Goal: Transaction & Acquisition: Download file/media

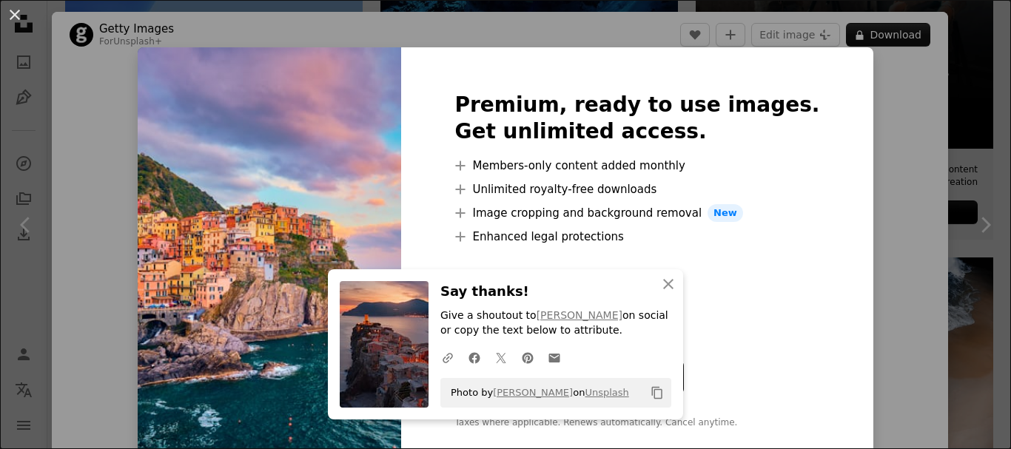
scroll to position [518, 0]
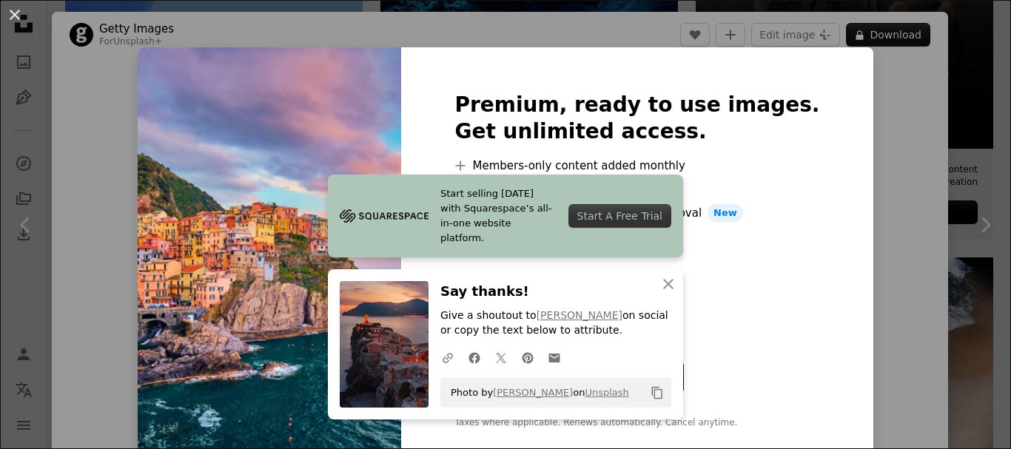
click at [823, 267] on div "Premium, ready to use images. Get unlimited access. A plus sign Members-only co…" at bounding box center [636, 260] width 471 height 426
click at [663, 282] on icon "button" at bounding box center [668, 284] width 10 height 10
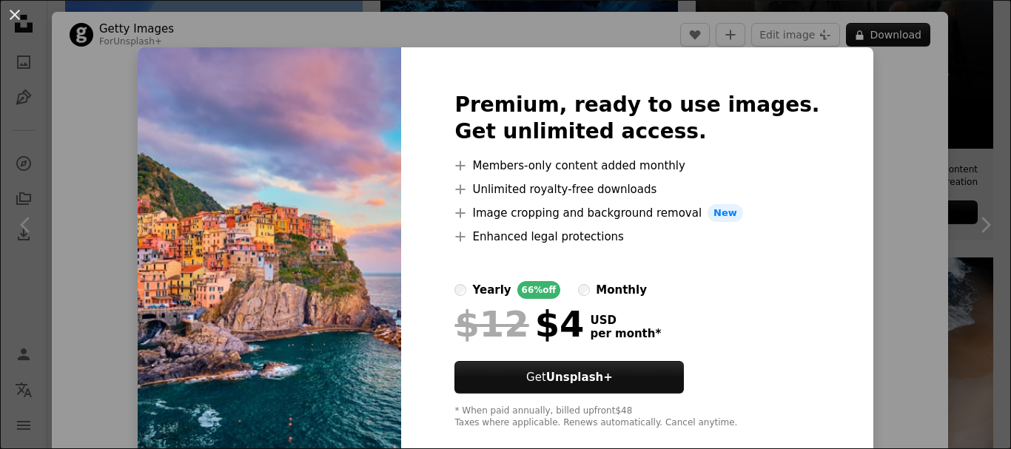
click at [866, 250] on div "An X shape Premium, ready to use images. Get unlimited access. A plus sign Memb…" at bounding box center [505, 224] width 1011 height 449
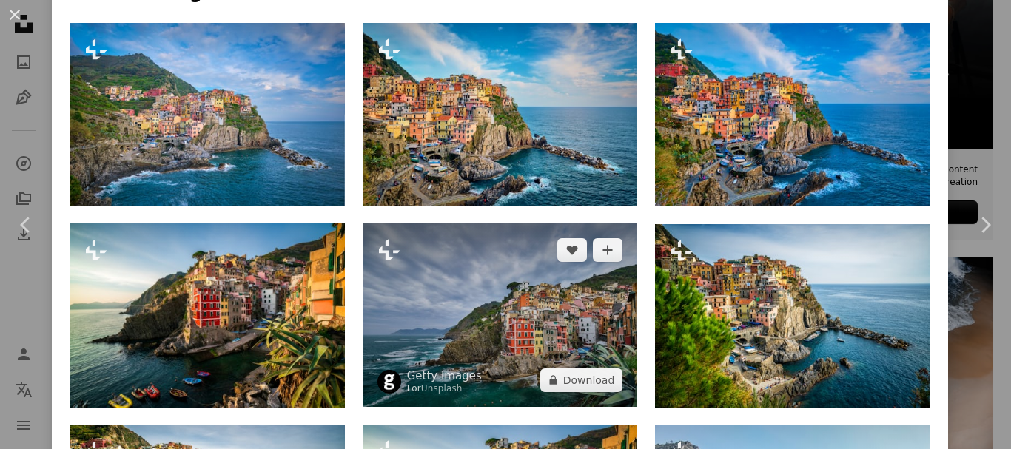
scroll to position [690, 0]
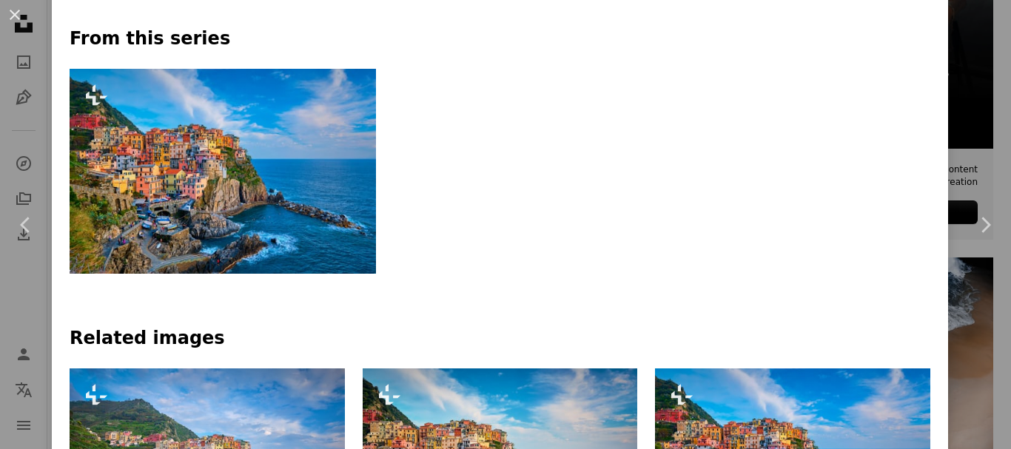
click at [318, 264] on img at bounding box center [223, 171] width 306 height 205
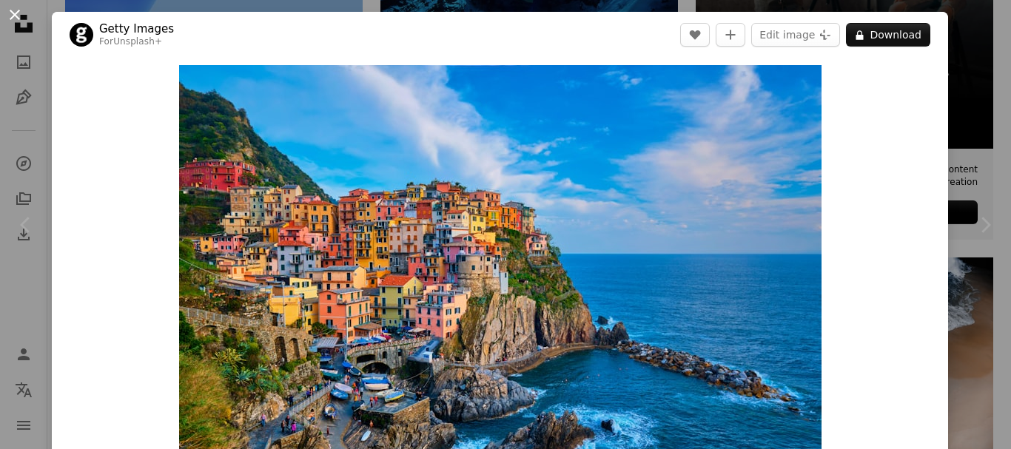
click at [11, 8] on button "An X shape" at bounding box center [15, 15] width 18 height 18
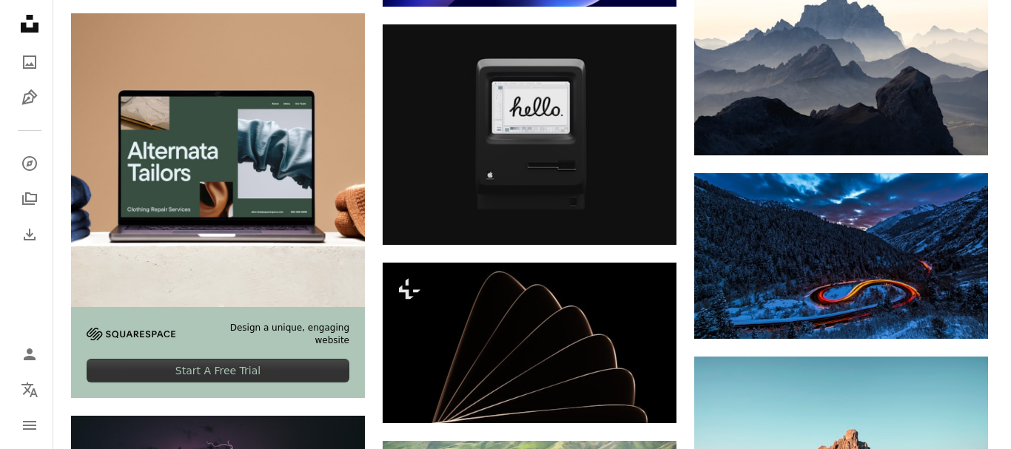
scroll to position [2071, 0]
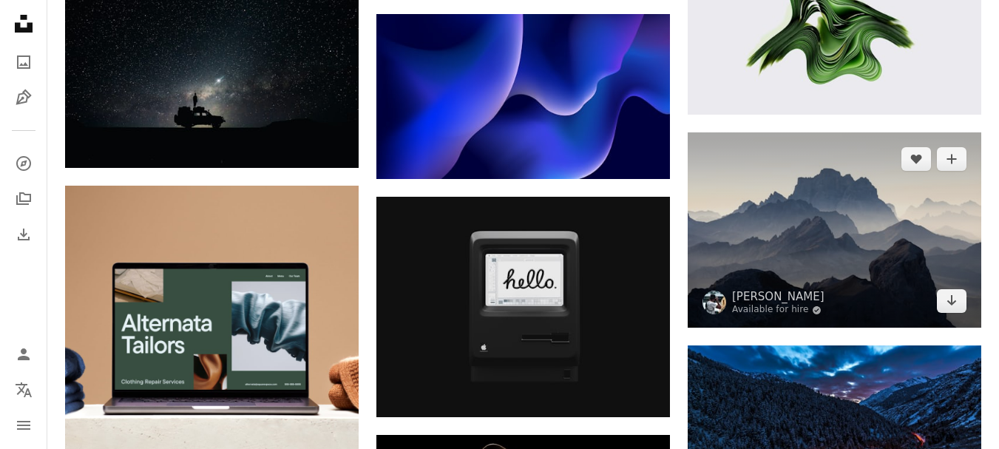
click at [897, 245] on img at bounding box center [835, 229] width 294 height 195
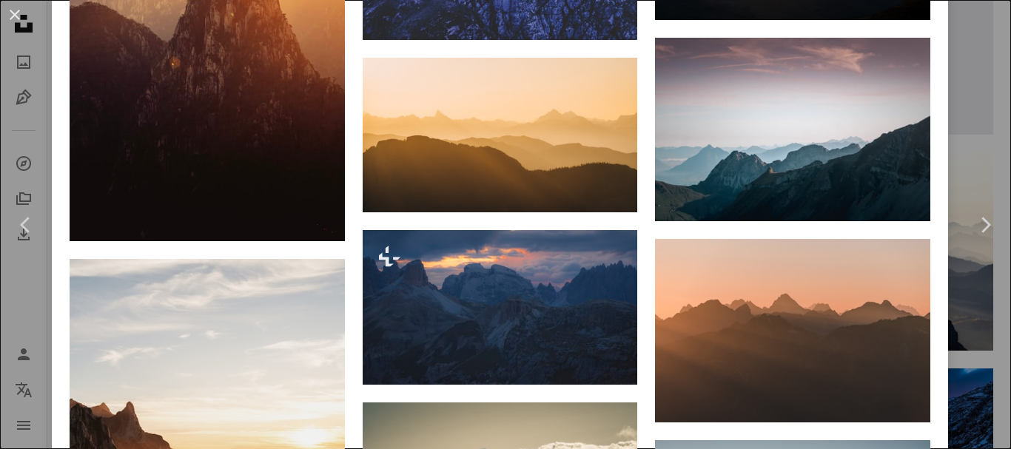
scroll to position [2071, 0]
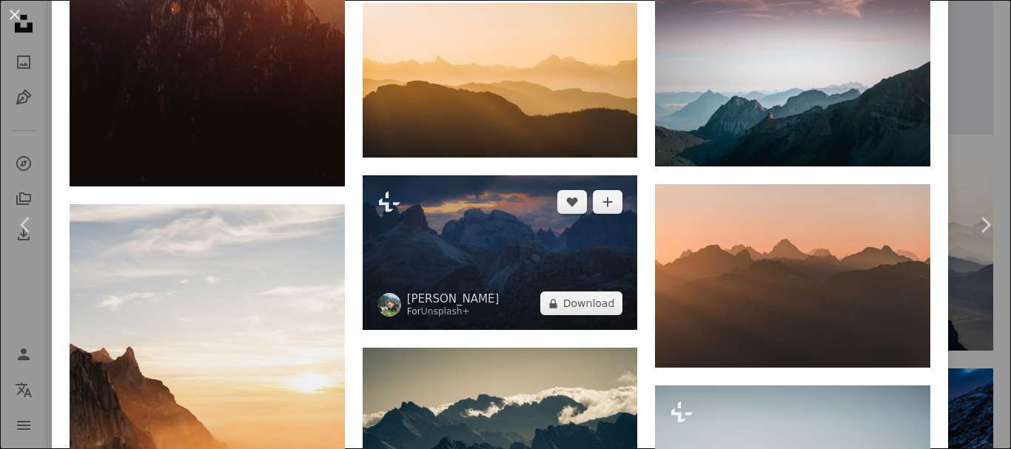
click at [588, 254] on img at bounding box center [499, 252] width 275 height 155
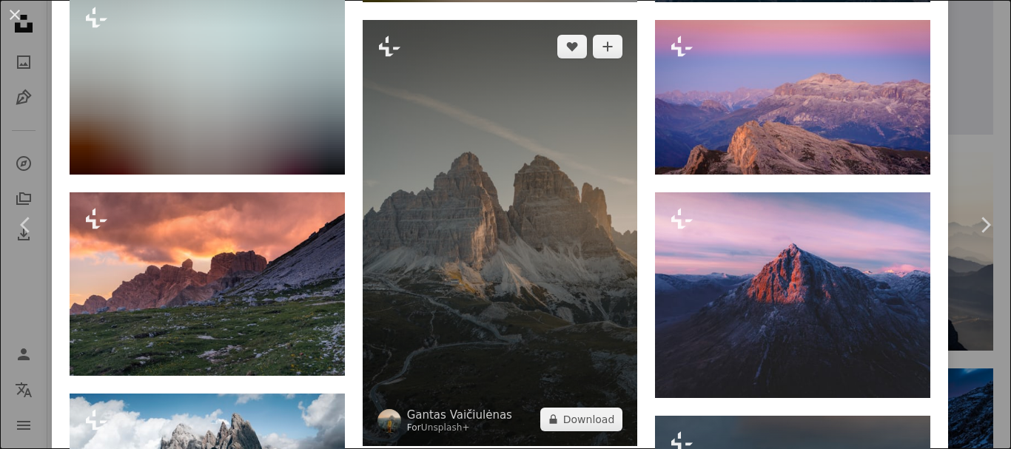
scroll to position [1389, 0]
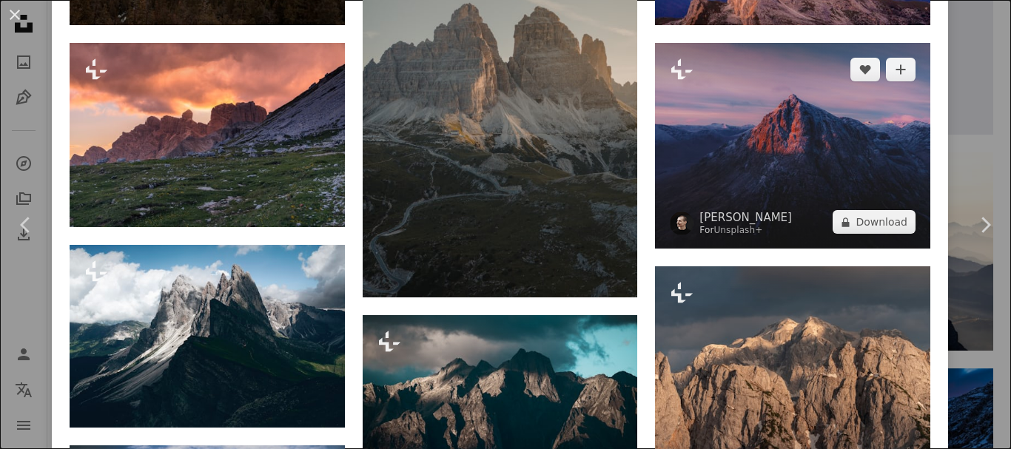
click at [822, 118] on img at bounding box center [792, 146] width 275 height 206
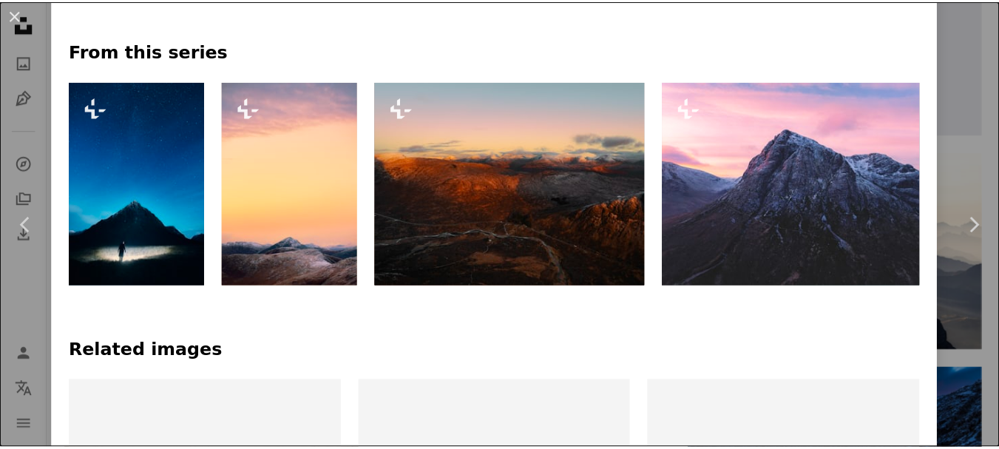
scroll to position [690, 0]
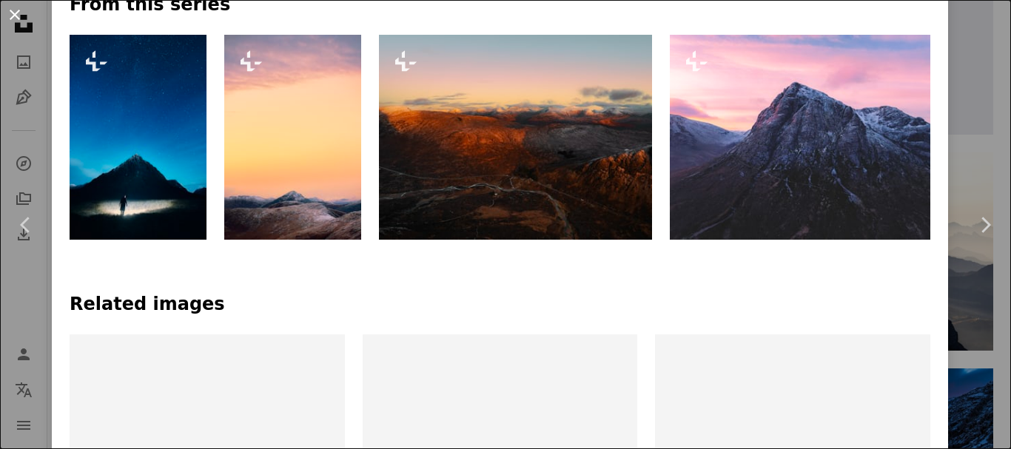
click at [16, 10] on button "An X shape" at bounding box center [15, 15] width 18 height 18
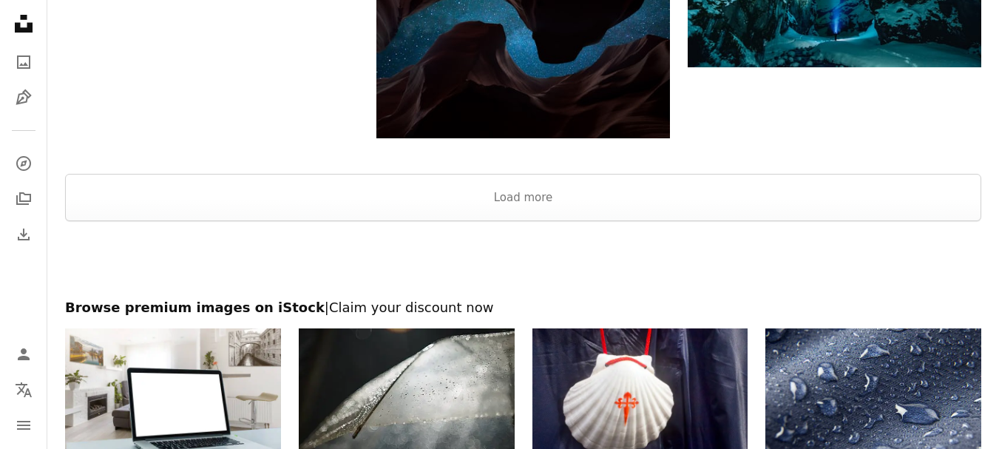
scroll to position [3371, 0]
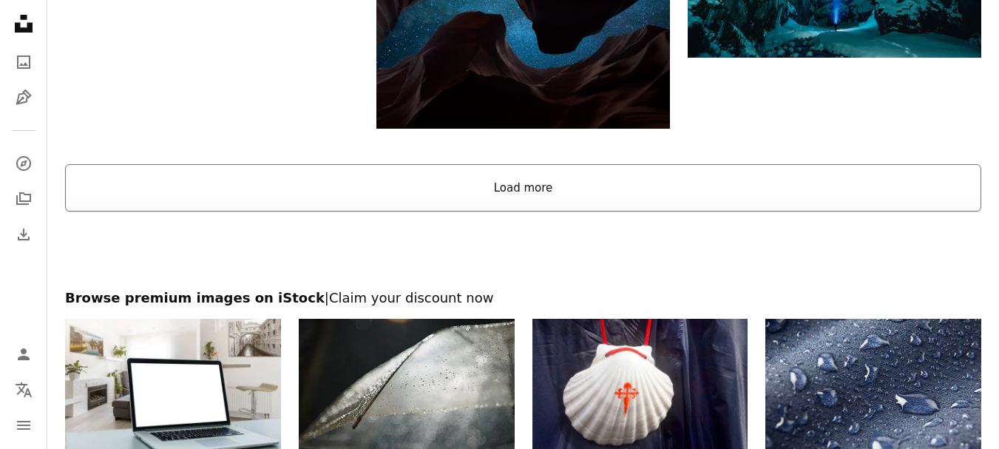
click at [513, 211] on button "Load more" at bounding box center [523, 187] width 917 height 47
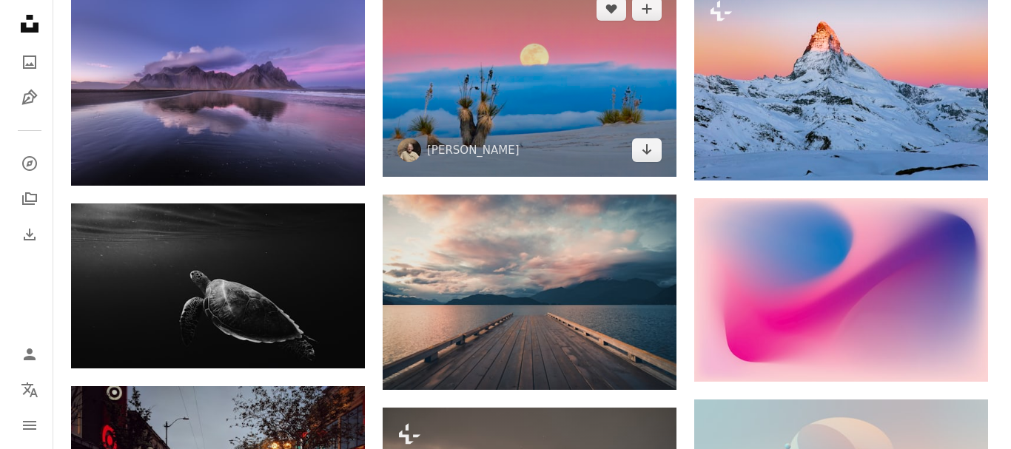
scroll to position [6306, 0]
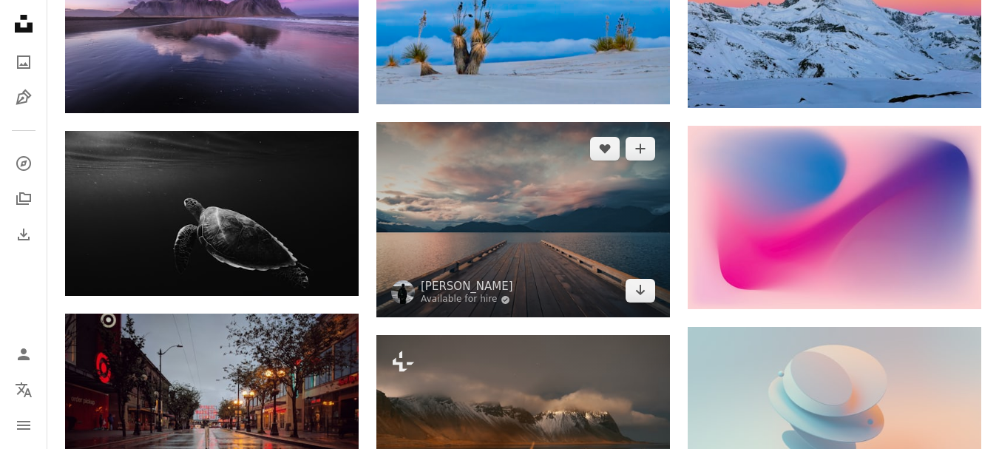
click at [528, 220] on img at bounding box center [524, 219] width 294 height 195
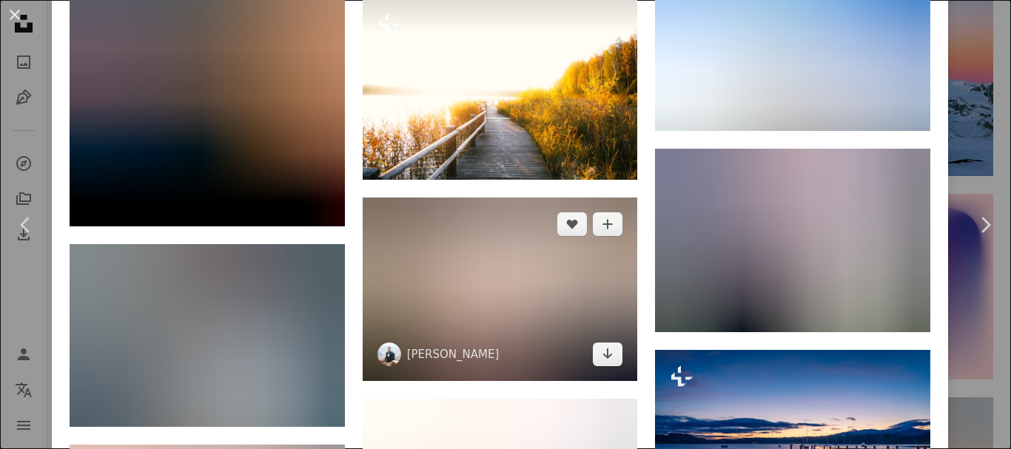
scroll to position [1954, 0]
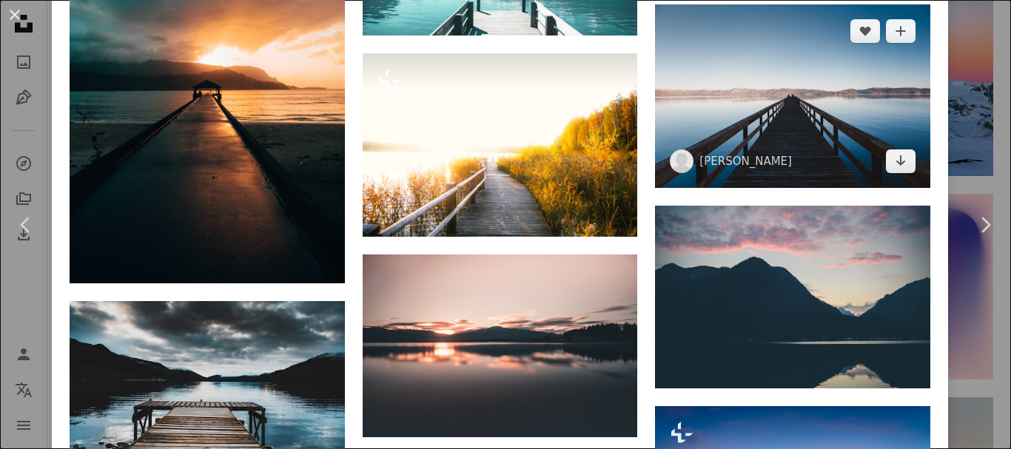
click at [719, 99] on img at bounding box center [792, 95] width 275 height 183
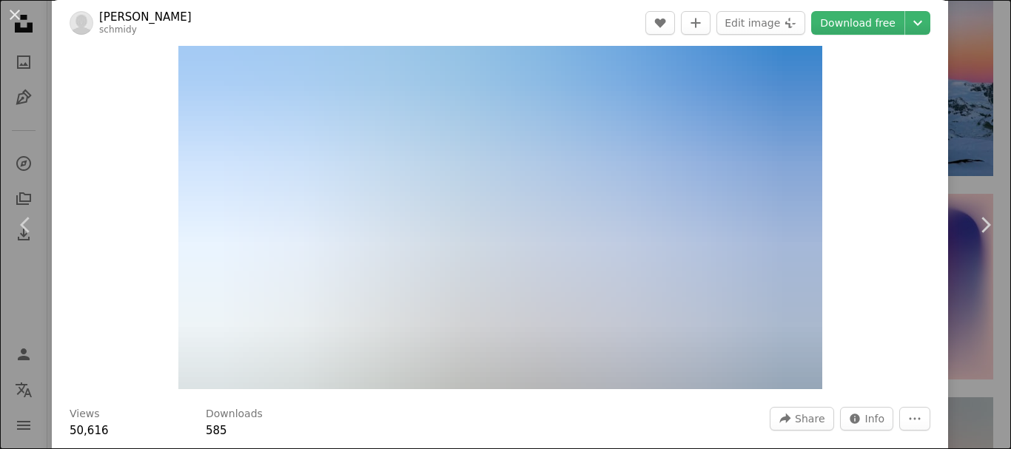
scroll to position [1, 0]
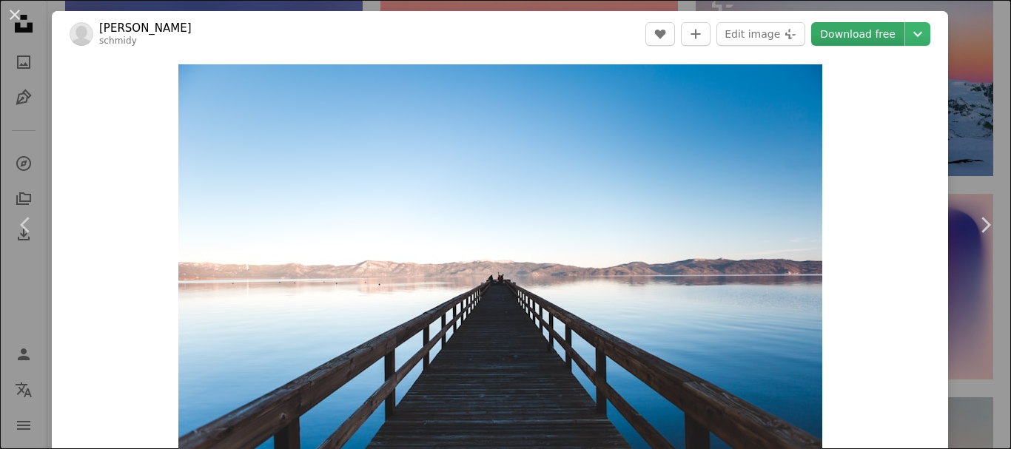
click at [839, 32] on link "Download free" at bounding box center [857, 34] width 93 height 24
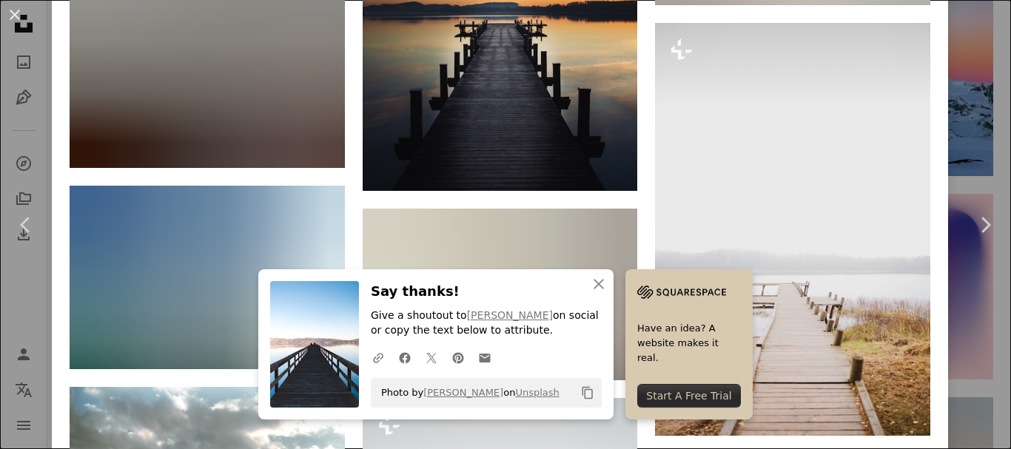
scroll to position [2417, 0]
